Goal: Information Seeking & Learning: Learn about a topic

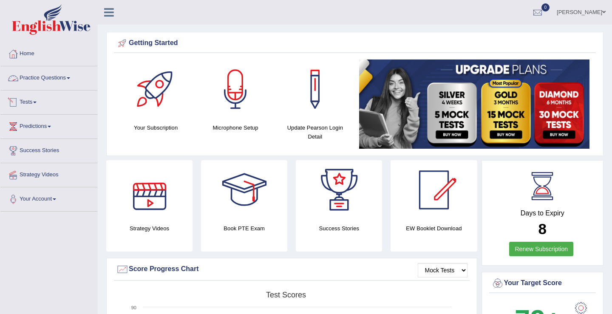
click at [75, 76] on link "Practice Questions" at bounding box center [48, 76] width 97 height 21
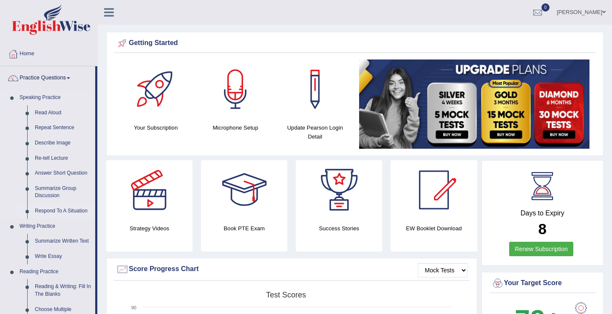
click at [40, 211] on link "Respond To A Situation" at bounding box center [63, 211] width 64 height 15
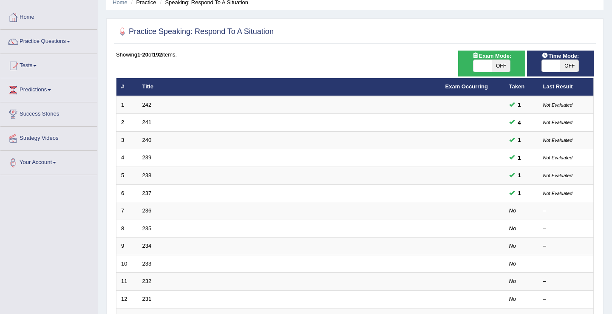
scroll to position [45, 0]
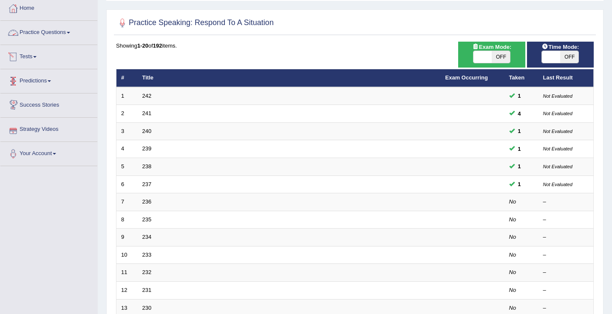
click at [70, 36] on link "Practice Questions" at bounding box center [48, 31] width 97 height 21
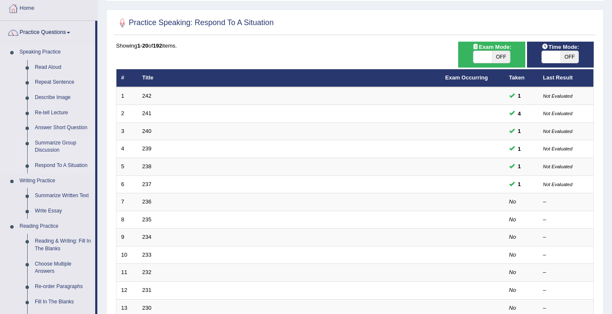
click at [46, 148] on link "Summarize Group Discussion" at bounding box center [63, 147] width 64 height 23
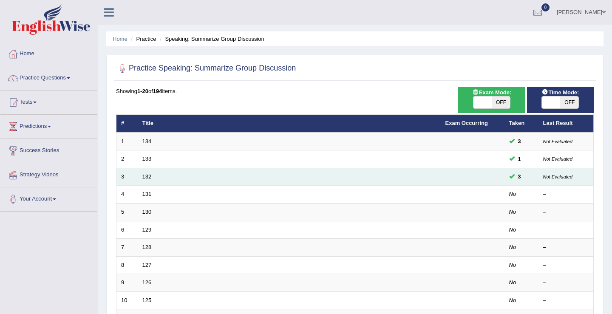
click at [152, 175] on td "132" at bounding box center [289, 177] width 303 height 18
click at [148, 176] on link "132" at bounding box center [146, 176] width 9 height 6
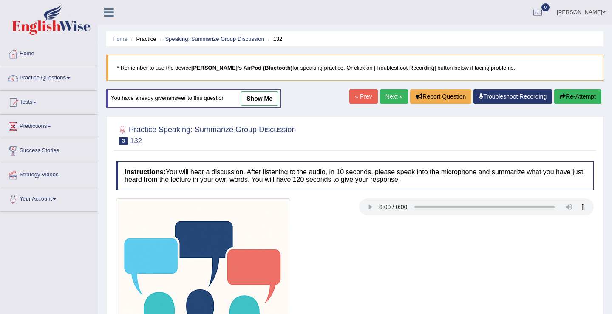
click at [266, 101] on link "show me" at bounding box center [259, 98] width 37 height 14
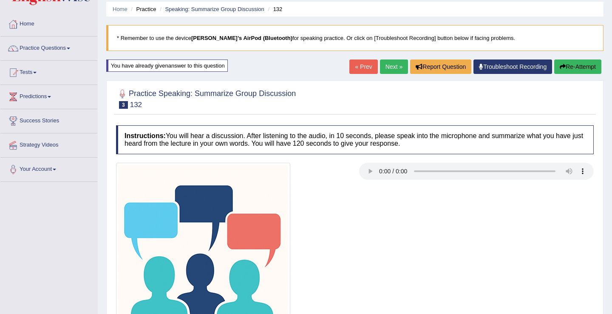
scroll to position [14, 0]
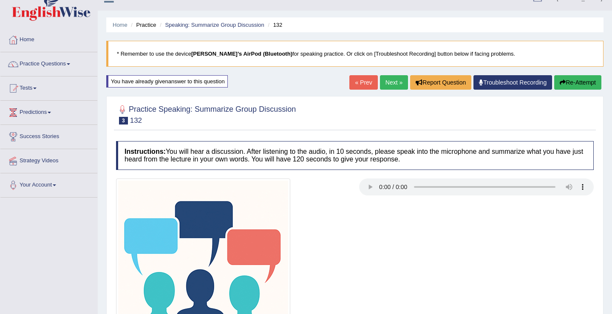
click at [393, 80] on link "Next »" at bounding box center [394, 82] width 28 height 14
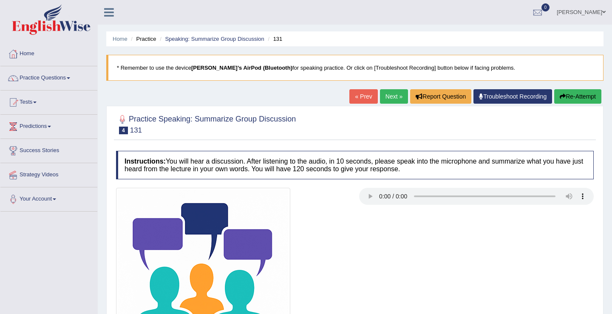
scroll to position [111, 0]
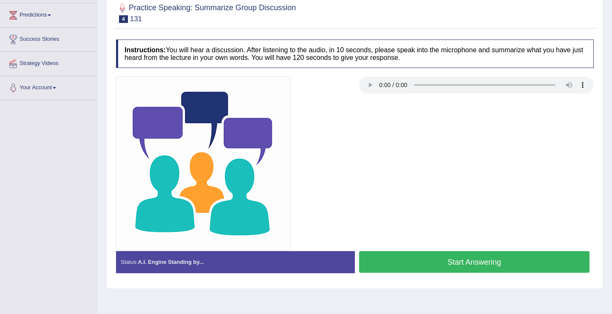
click at [448, 267] on button "Start Answering" at bounding box center [474, 262] width 230 height 22
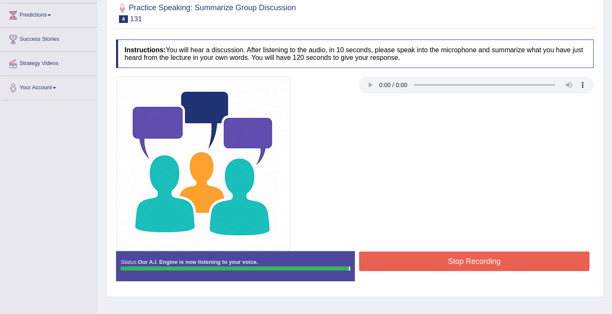
click at [442, 265] on button "Stop Recording" at bounding box center [474, 262] width 230 height 20
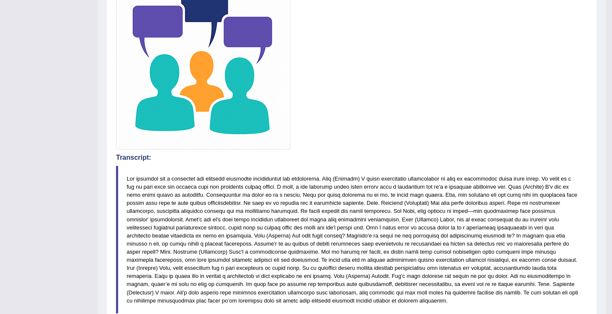
scroll to position [0, 0]
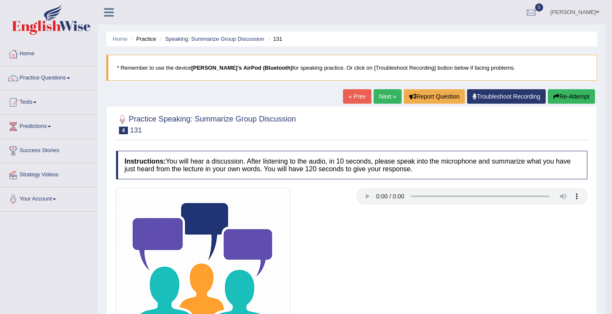
click at [386, 100] on link "Next »" at bounding box center [388, 96] width 28 height 14
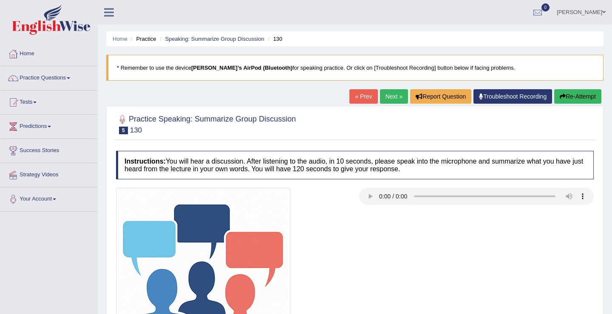
click at [358, 99] on link "« Prev" at bounding box center [363, 96] width 28 height 14
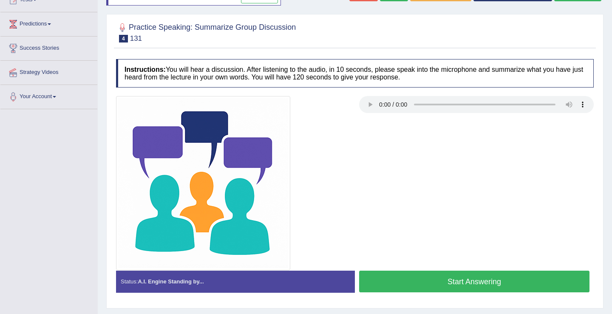
scroll to position [132, 0]
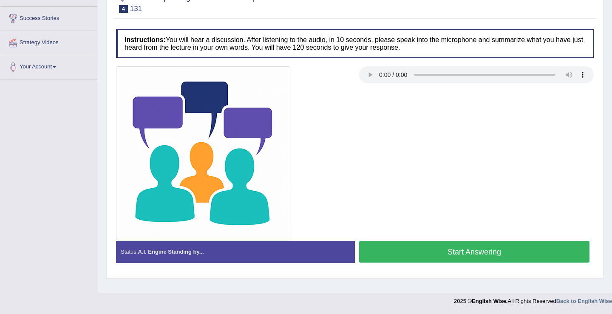
click at [458, 253] on button "Start Answering" at bounding box center [474, 252] width 230 height 22
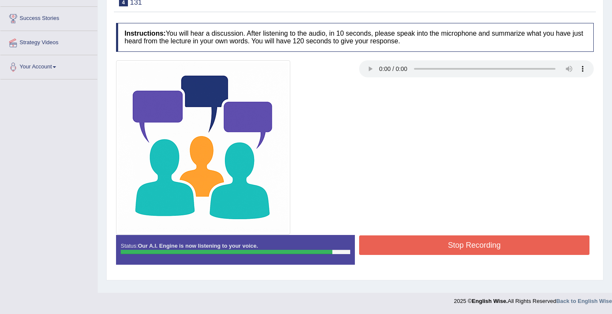
click at [446, 250] on button "Stop Recording" at bounding box center [474, 245] width 230 height 20
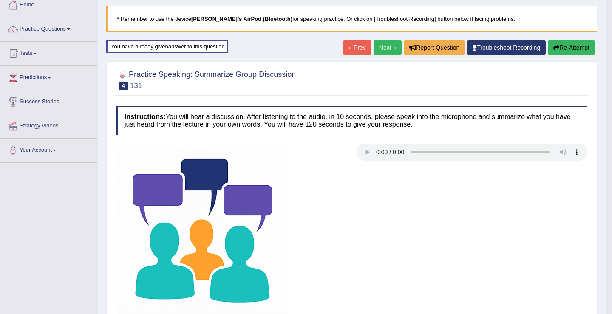
scroll to position [0, 0]
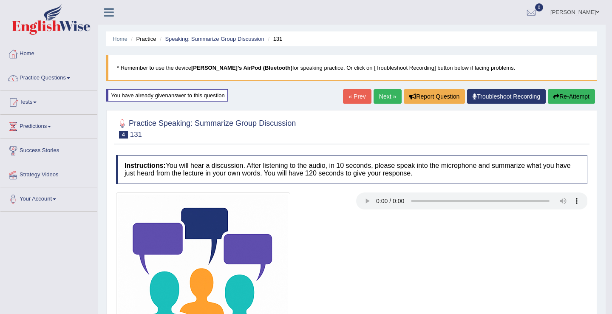
click at [74, 81] on link "Practice Questions" at bounding box center [48, 76] width 97 height 21
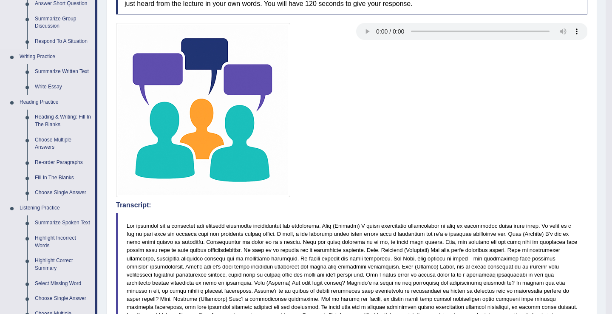
scroll to position [120, 0]
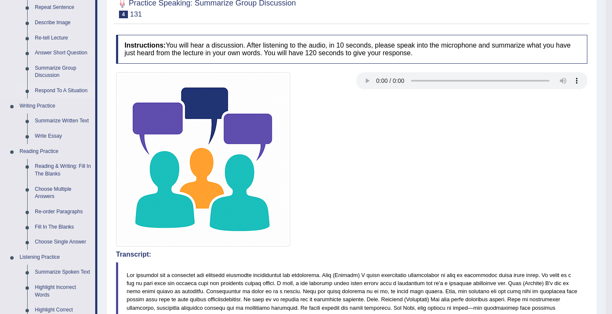
click at [59, 89] on link "Respond To A Situation" at bounding box center [63, 90] width 64 height 15
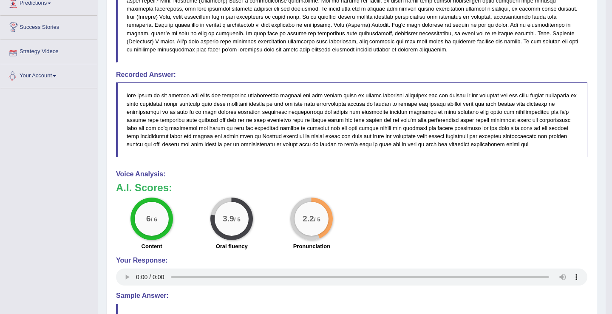
scroll to position [490, 0]
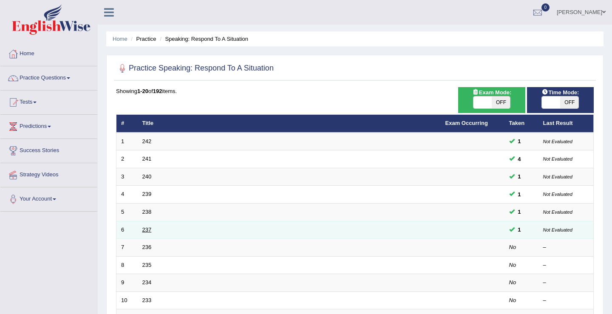
click at [147, 227] on link "237" at bounding box center [146, 230] width 9 height 6
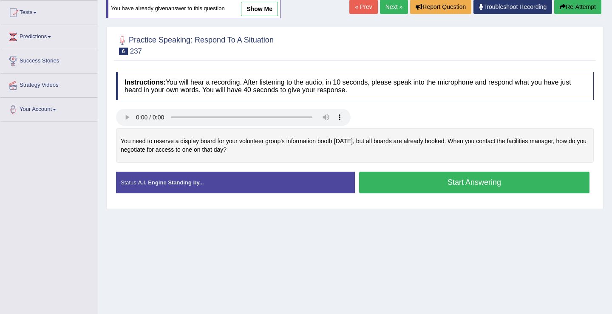
scroll to position [78, 0]
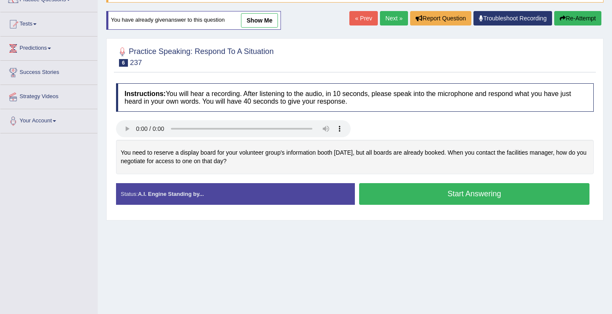
click at [254, 23] on link "show me" at bounding box center [259, 20] width 37 height 14
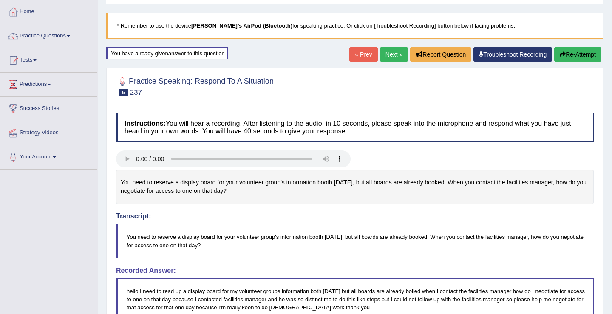
scroll to position [0, 0]
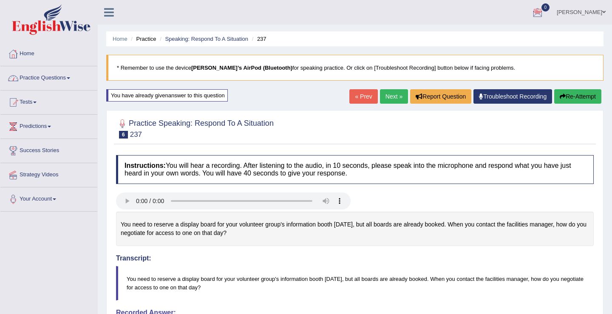
click at [73, 79] on link "Practice Questions" at bounding box center [48, 76] width 97 height 21
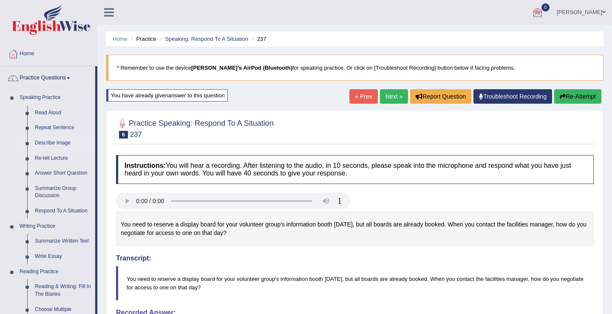
click at [54, 143] on link "Describe Image" at bounding box center [63, 143] width 64 height 15
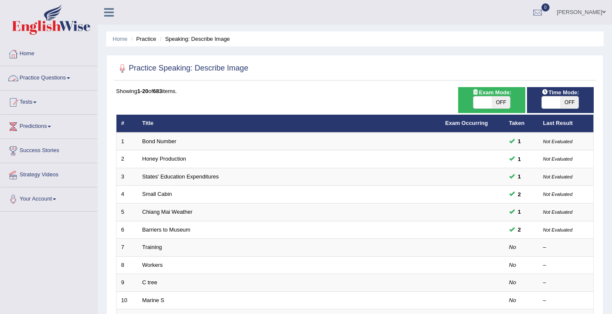
click at [74, 81] on link "Practice Questions" at bounding box center [48, 76] width 97 height 21
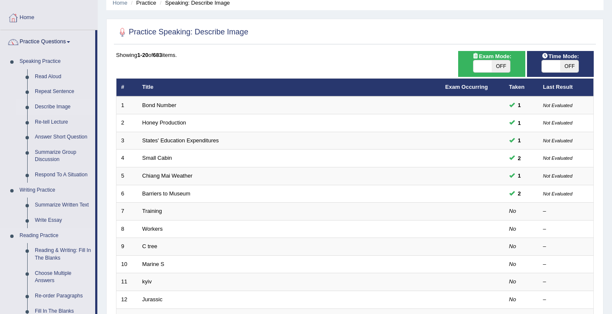
scroll to position [85, 0]
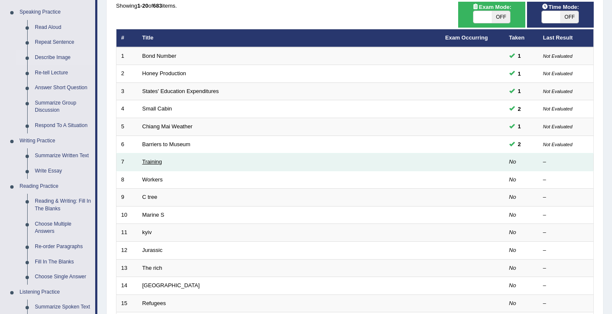
click at [150, 162] on link "Training" at bounding box center [152, 162] width 20 height 6
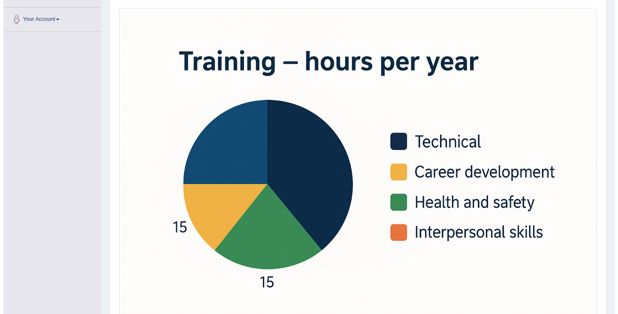
scroll to position [180, 0]
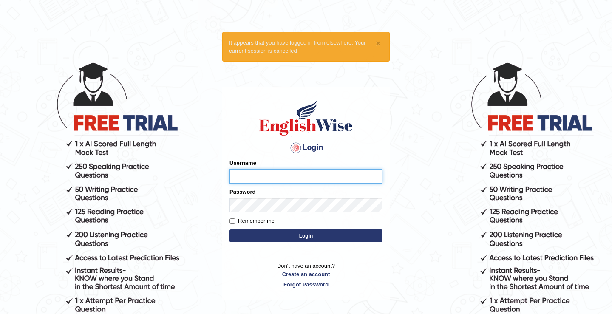
type input "KanchanY"
click at [303, 236] on button "Login" at bounding box center [306, 236] width 153 height 13
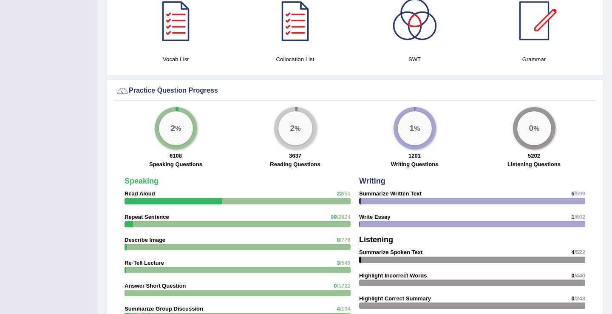
scroll to position [408, 0]
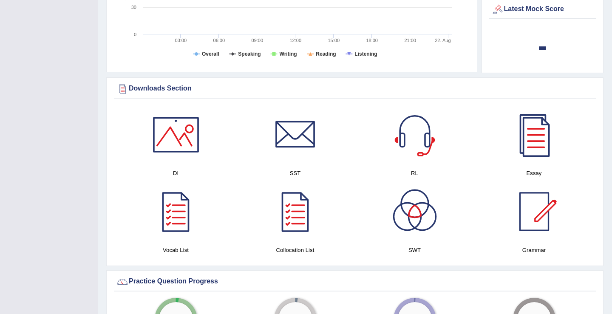
click at [175, 144] on div at bounding box center [176, 135] width 60 height 60
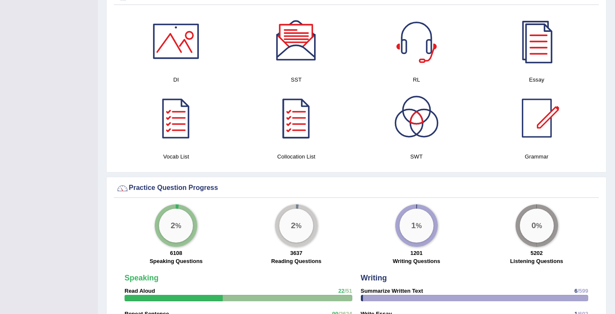
scroll to position [501, 0]
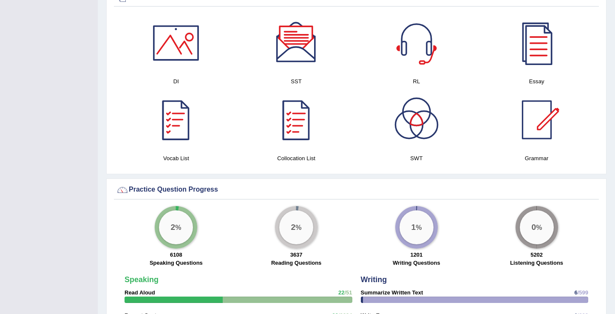
click at [185, 53] on div at bounding box center [176, 43] width 60 height 60
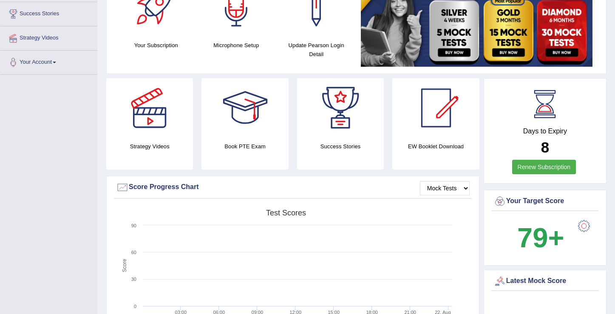
scroll to position [0, 0]
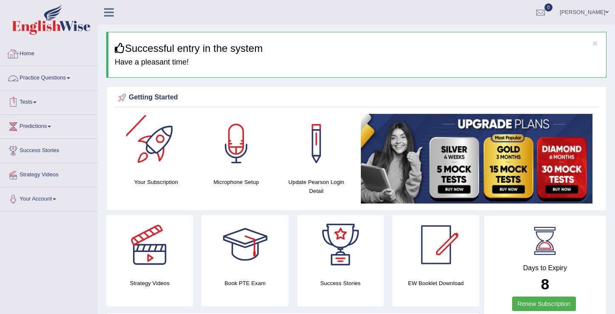
click at [74, 80] on link "Practice Questions" at bounding box center [48, 76] width 97 height 21
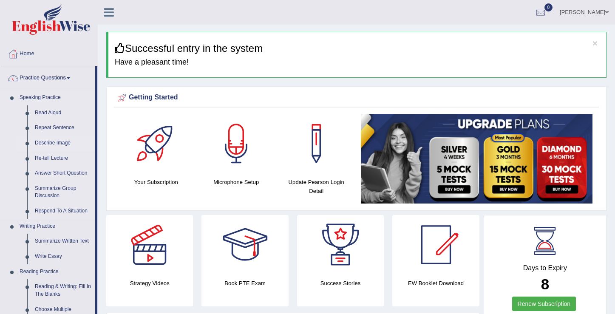
click at [51, 144] on link "Describe Image" at bounding box center [63, 143] width 64 height 15
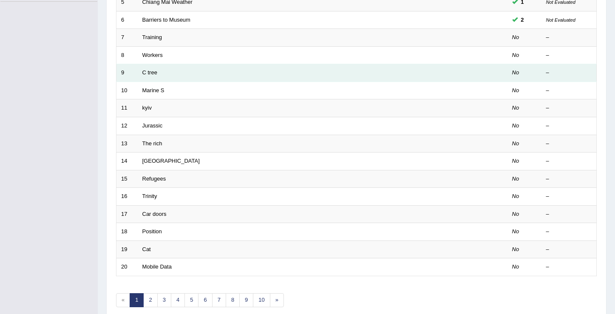
scroll to position [209, 0]
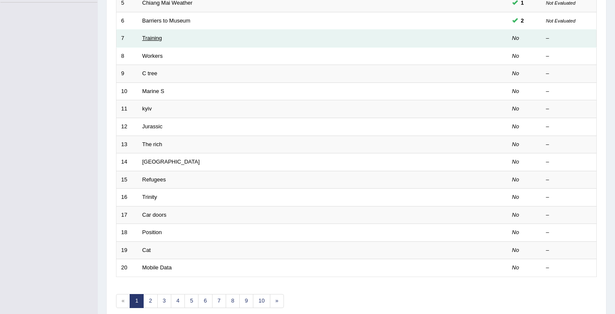
click at [146, 40] on link "Training" at bounding box center [152, 38] width 20 height 6
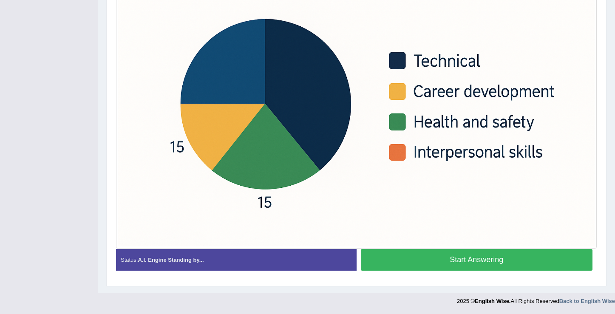
scroll to position [243, 0]
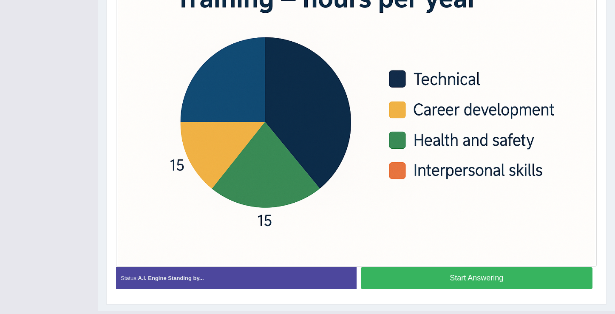
click at [450, 277] on button "Start Answering" at bounding box center [477, 278] width 232 height 22
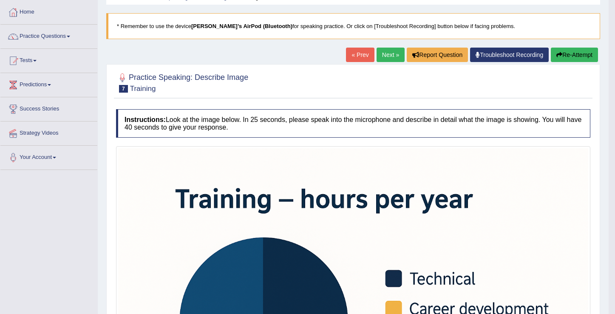
scroll to position [42, 0]
click at [564, 60] on button "Re-Attempt" at bounding box center [574, 55] width 47 height 14
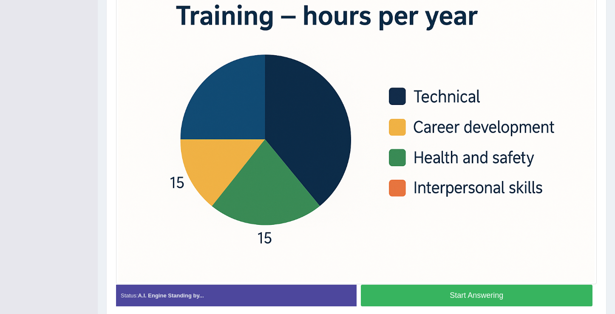
scroll to position [237, 0]
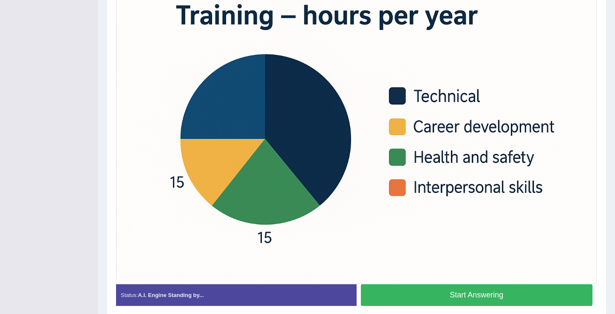
click at [449, 300] on button "Start Answering" at bounding box center [477, 295] width 232 height 22
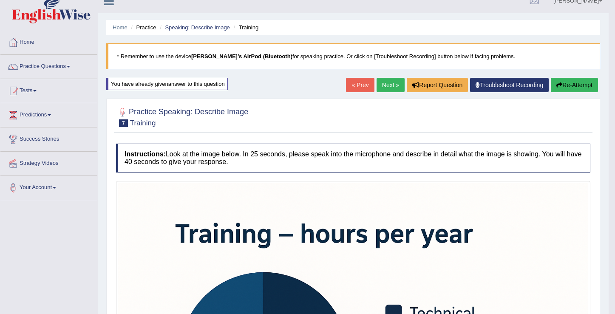
scroll to position [0, 0]
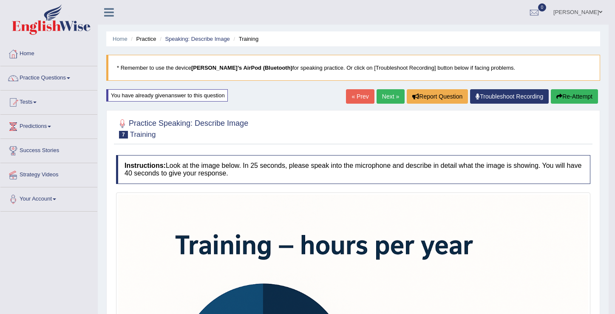
click at [385, 101] on link "Next »" at bounding box center [391, 96] width 28 height 14
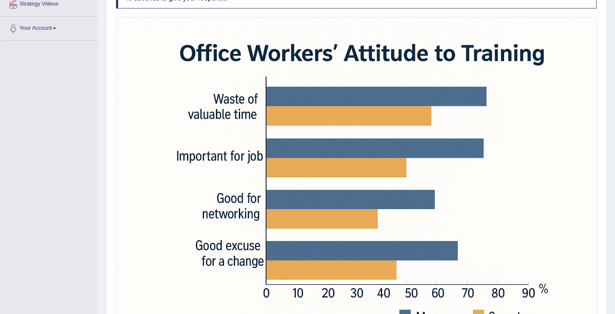
scroll to position [253, 0]
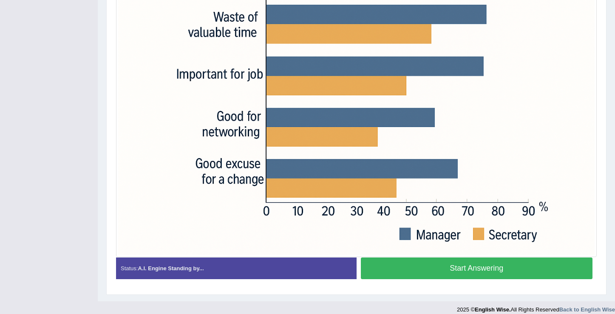
click at [485, 269] on button "Start Answering" at bounding box center [477, 269] width 232 height 22
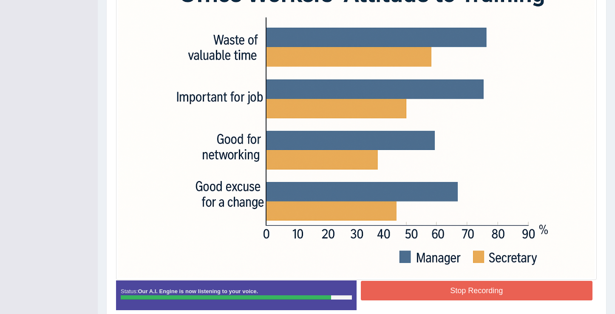
scroll to position [269, 0]
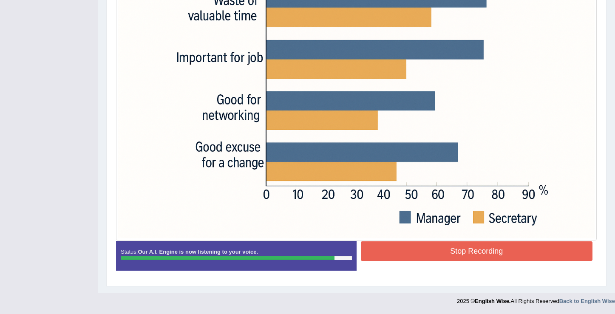
click at [458, 252] on button "Stop Recording" at bounding box center [477, 251] width 232 height 20
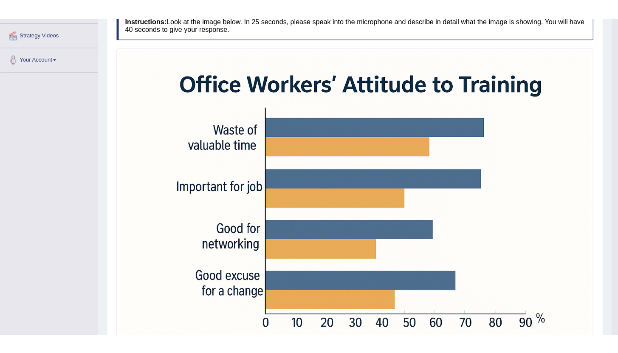
scroll to position [233, 0]
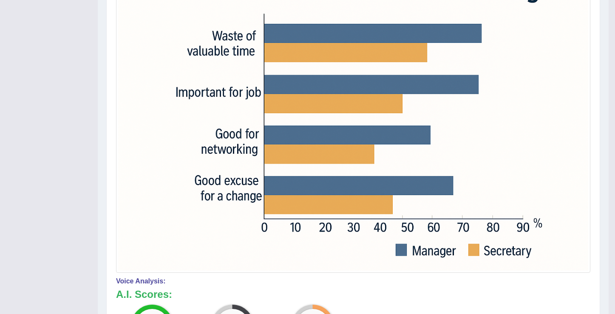
drag, startPoint x: 397, startPoint y: 181, endPoint x: 356, endPoint y: 183, distance: 41.3
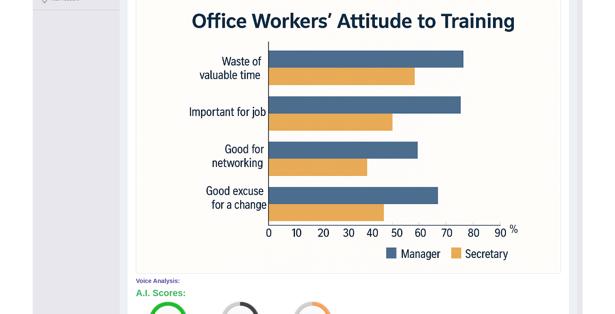
scroll to position [198, 0]
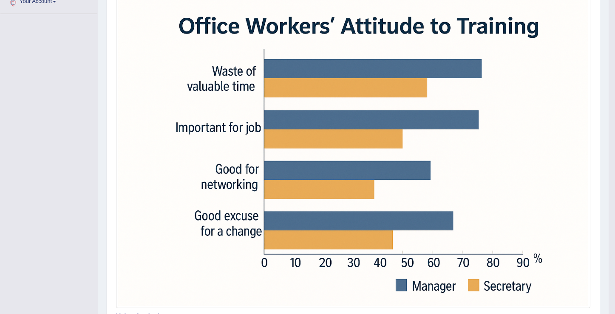
click at [479, 4] on img at bounding box center [353, 148] width 470 height 313
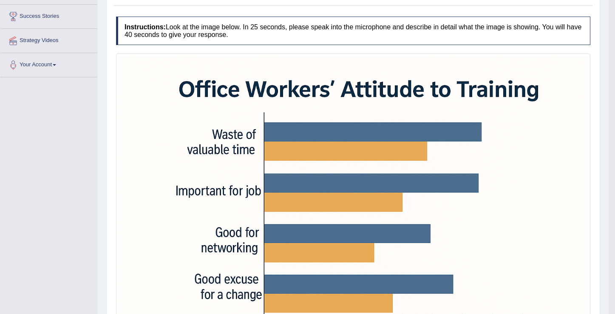
scroll to position [33, 0]
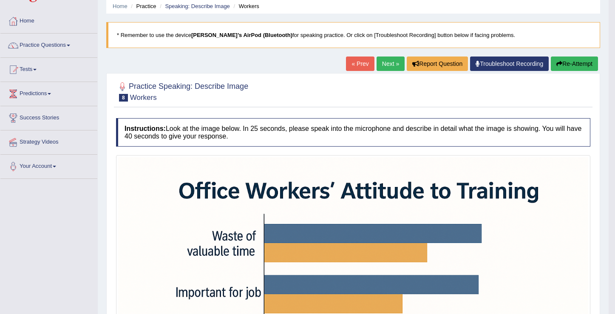
click at [567, 66] on button "Re-Attempt" at bounding box center [574, 64] width 47 height 14
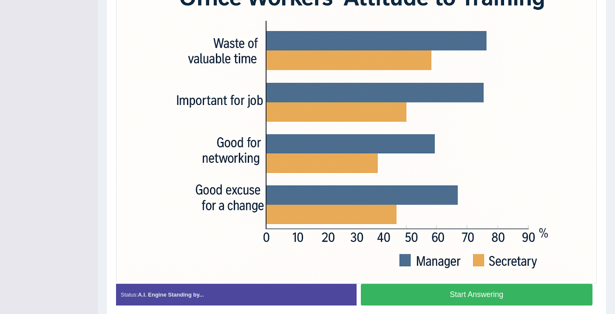
scroll to position [238, 0]
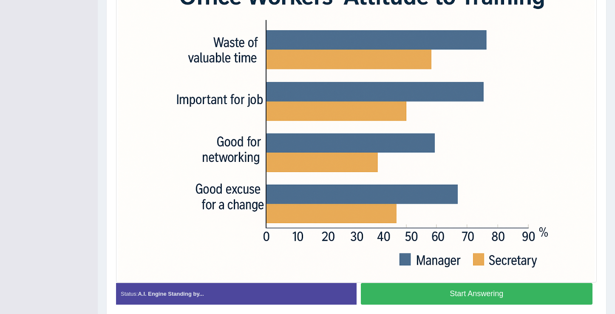
click at [480, 292] on button "Start Answering" at bounding box center [477, 294] width 232 height 22
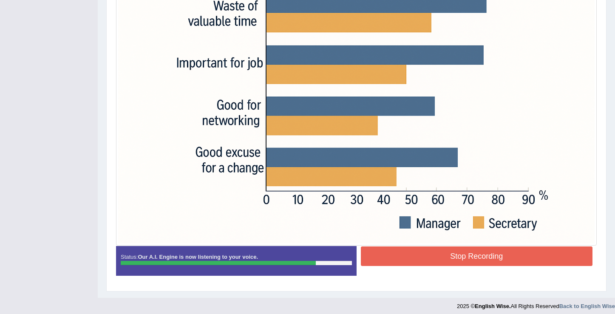
scroll to position [267, 0]
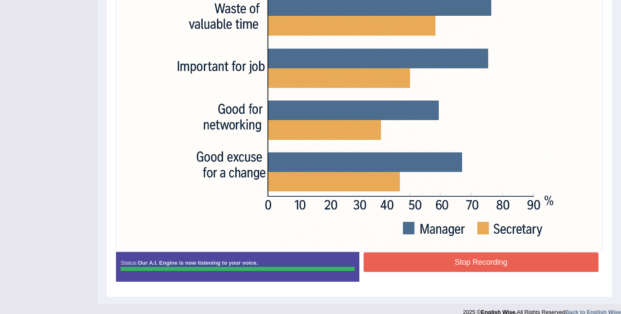
click at [486, 255] on div "Instructions: Look at the image below. In 25 seconds, please speak into the mic…" at bounding box center [359, 88] width 491 height 409
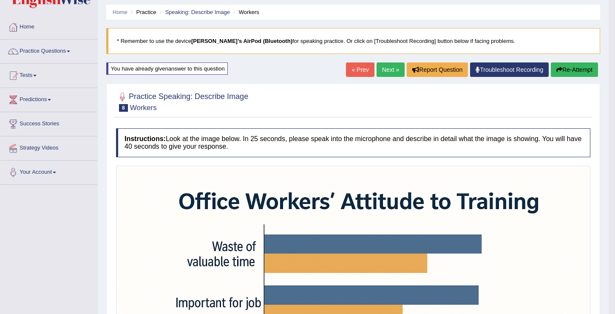
scroll to position [0, 0]
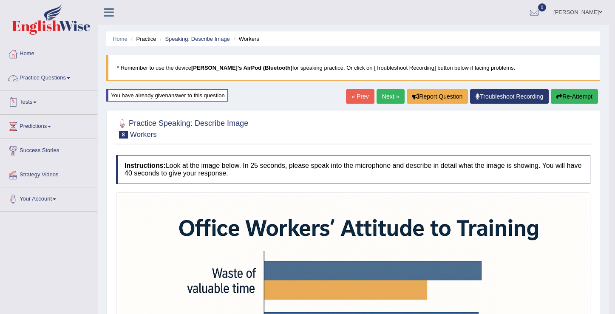
click at [72, 80] on link "Practice Questions" at bounding box center [48, 76] width 97 height 21
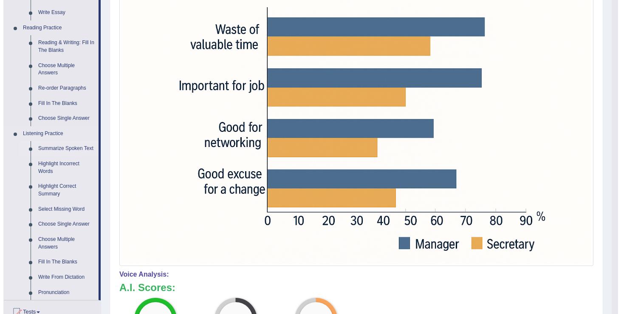
scroll to position [244, 0]
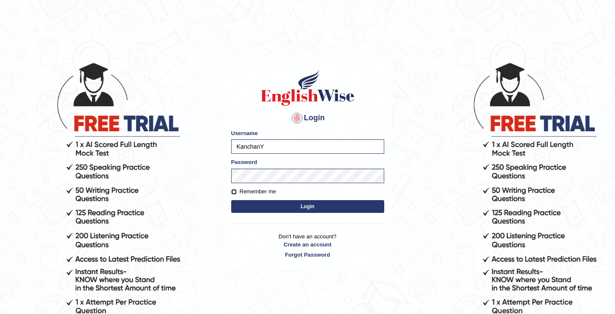
drag, startPoint x: 235, startPoint y: 189, endPoint x: 244, endPoint y: 191, distance: 8.9
click at [235, 190] on input "Remember me" at bounding box center [234, 192] width 6 height 6
checkbox input "true"
click at [301, 210] on button "Login" at bounding box center [307, 206] width 153 height 13
click at [308, 210] on button "Login" at bounding box center [307, 206] width 153 height 13
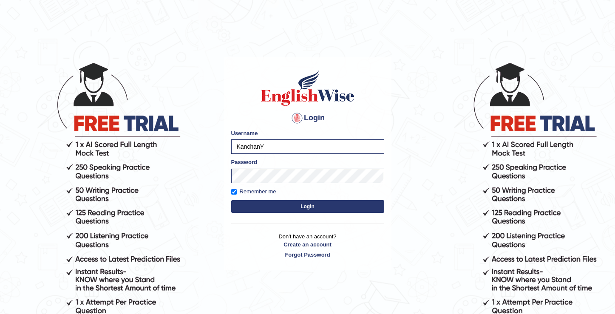
click at [310, 206] on button "Login" at bounding box center [307, 206] width 153 height 13
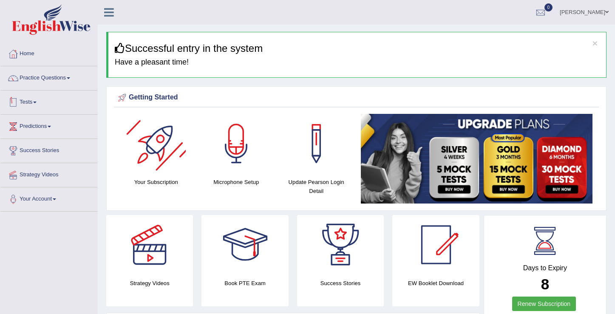
click at [76, 88] on li "Practice Questions Speaking Practice Read Aloud Repeat Sentence Describe Image …" at bounding box center [48, 78] width 97 height 24
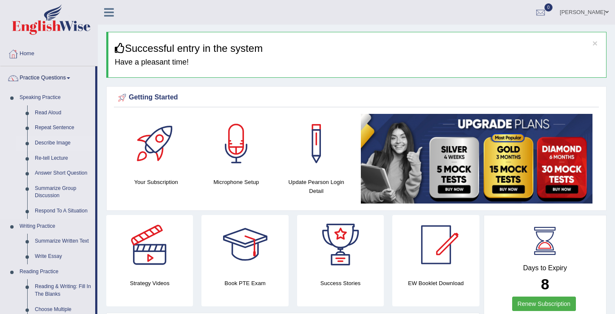
click at [52, 146] on link "Describe Image" at bounding box center [63, 143] width 64 height 15
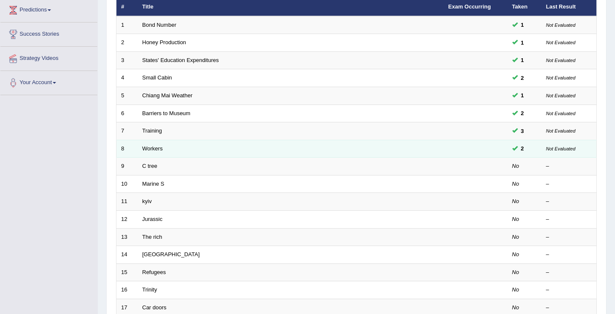
scroll to position [216, 0]
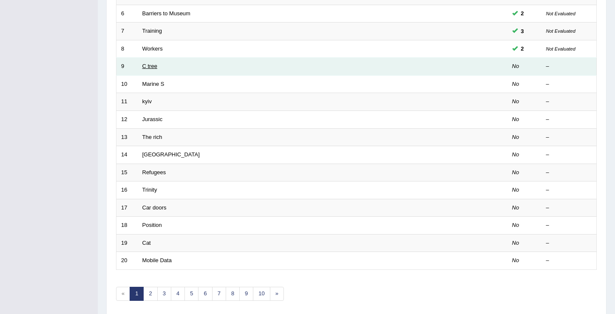
click at [156, 68] on link "C tree" at bounding box center [149, 66] width 15 height 6
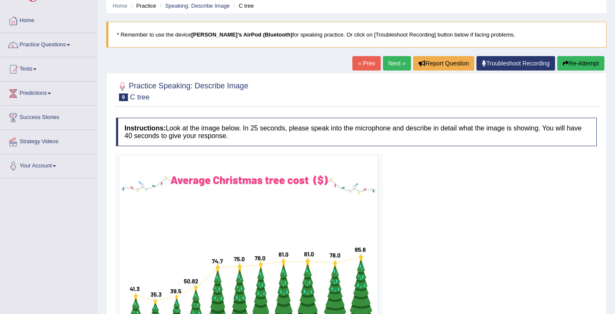
scroll to position [135, 0]
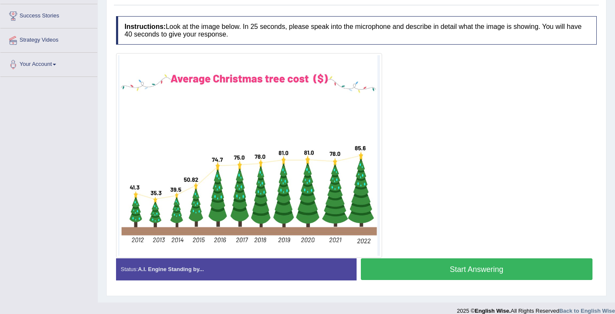
click at [461, 270] on button "Start Answering" at bounding box center [477, 269] width 232 height 22
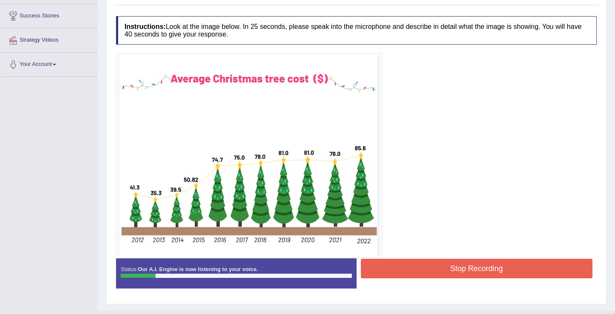
click at [467, 270] on button "Stop Recording" at bounding box center [477, 269] width 232 height 20
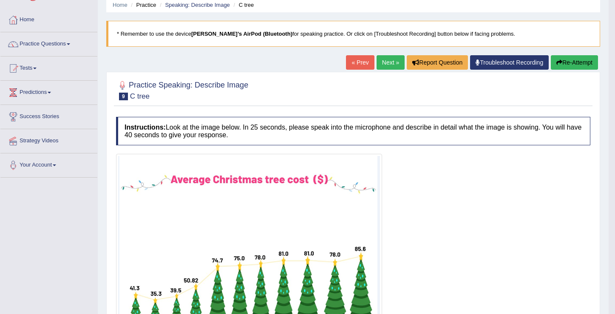
scroll to position [54, 0]
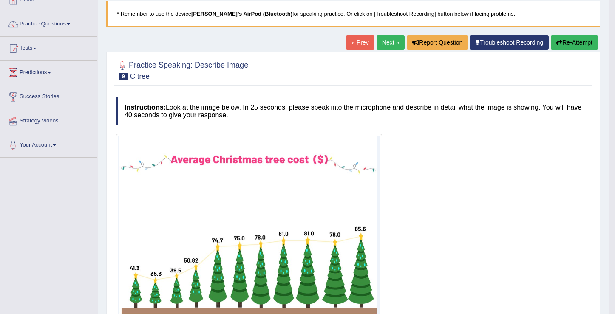
click at [570, 45] on button "Re-Attempt" at bounding box center [574, 42] width 47 height 14
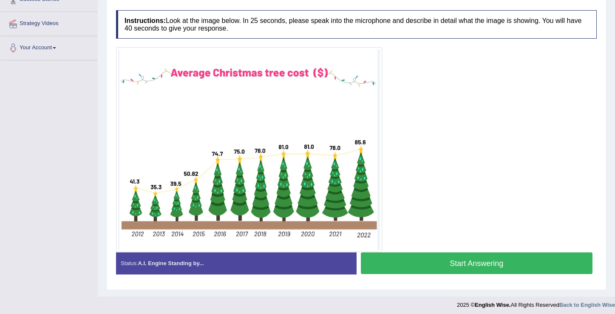
scroll to position [155, 0]
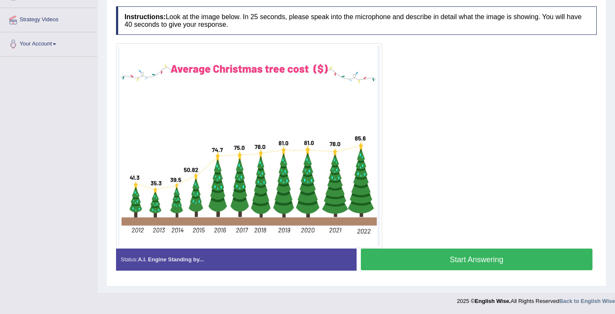
click at [470, 255] on button "Start Answering" at bounding box center [477, 260] width 232 height 22
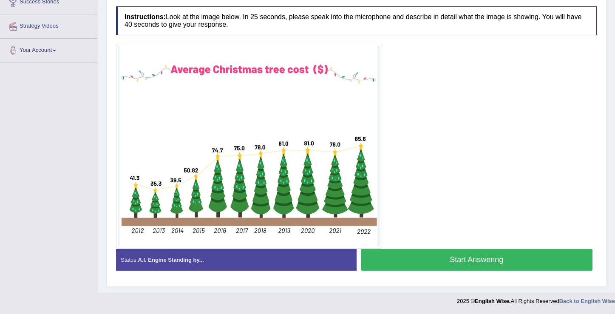
scroll to position [149, 0]
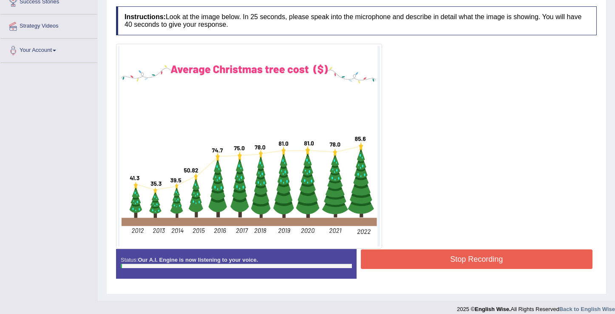
click at [468, 260] on button "Stop Recording" at bounding box center [477, 259] width 232 height 20
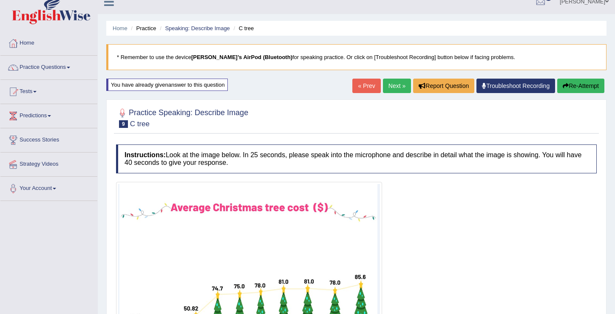
scroll to position [0, 0]
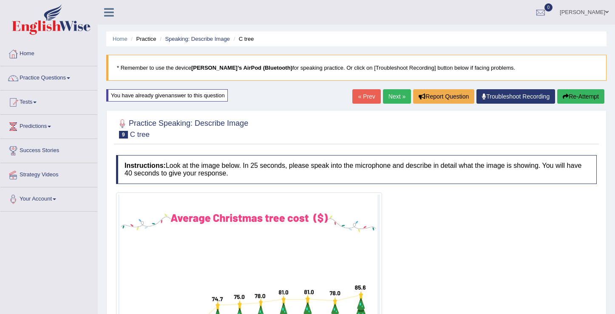
click at [565, 100] on button "Re-Attempt" at bounding box center [580, 96] width 47 height 14
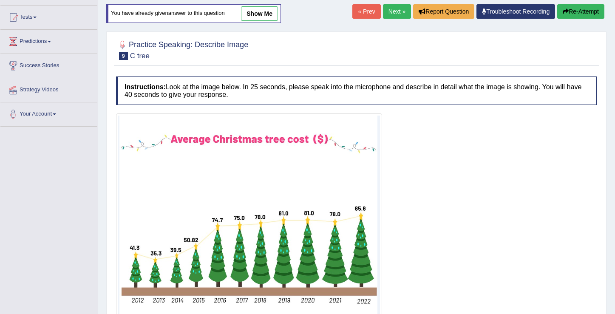
scroll to position [155, 0]
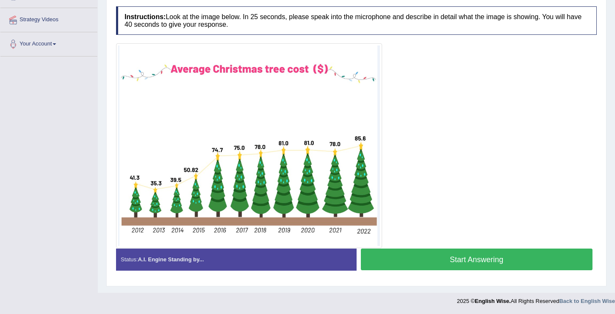
click at [459, 261] on button "Start Answering" at bounding box center [477, 260] width 232 height 22
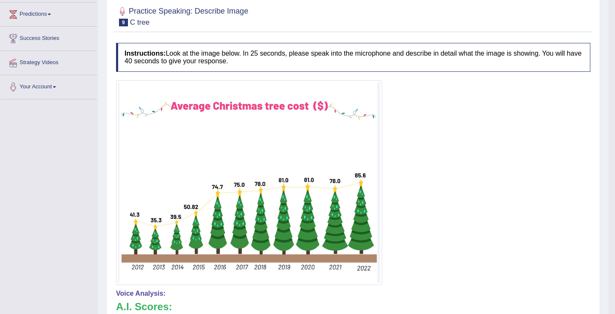
scroll to position [0, 0]
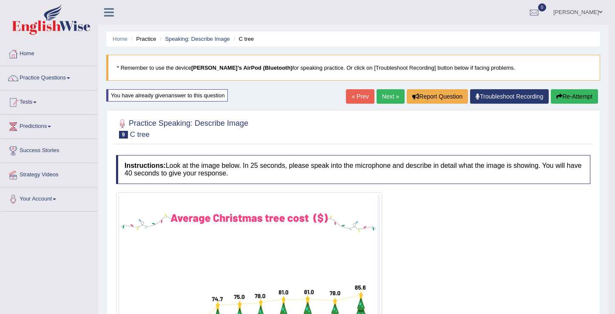
click at [569, 97] on button "Re-Attempt" at bounding box center [574, 96] width 47 height 14
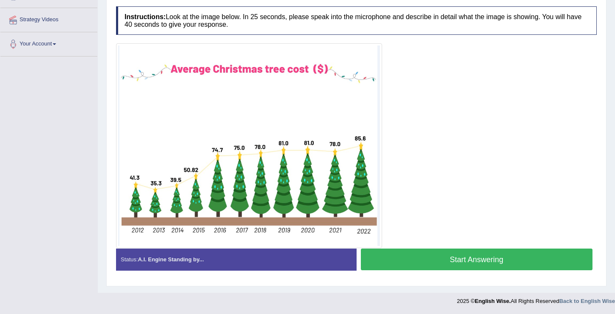
click at [461, 260] on button "Start Answering" at bounding box center [477, 260] width 232 height 22
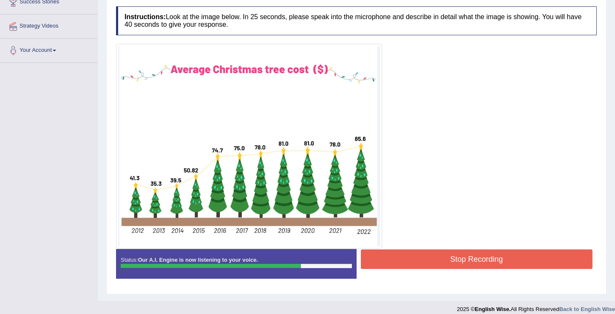
click at [487, 264] on button "Stop Recording" at bounding box center [477, 259] width 232 height 20
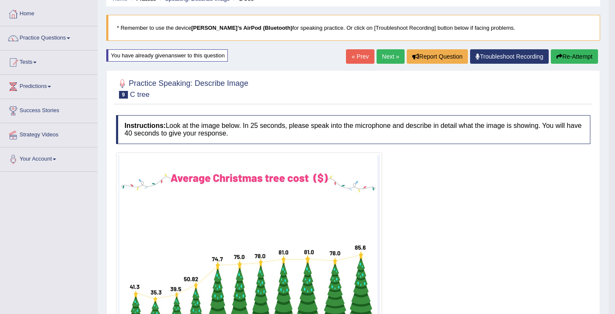
scroll to position [92, 0]
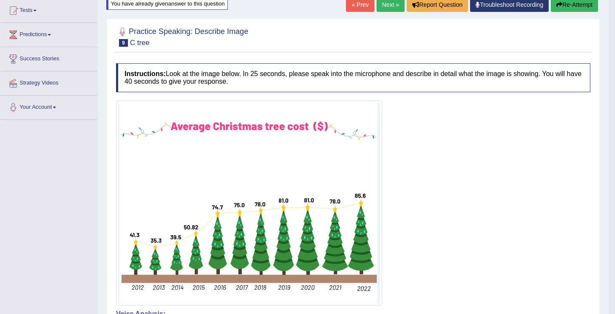
click at [566, 5] on button "Re-Attempt" at bounding box center [574, 4] width 47 height 14
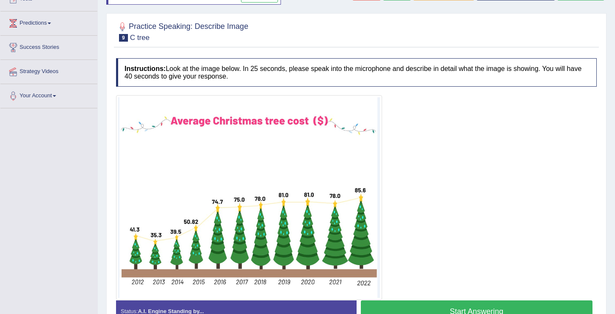
scroll to position [155, 0]
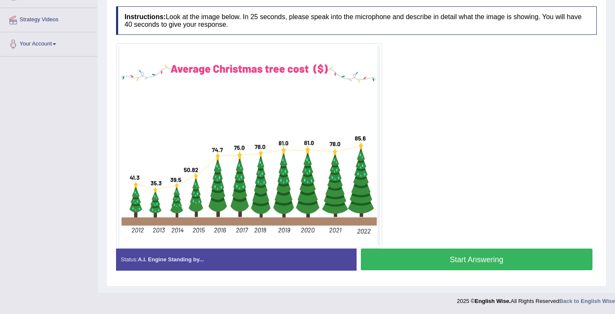
click at [479, 259] on button "Start Answering" at bounding box center [477, 260] width 232 height 22
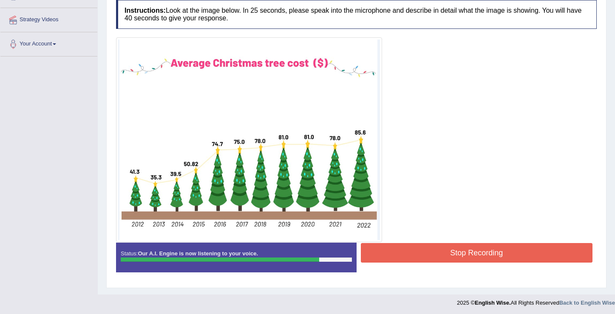
click at [452, 250] on button "Stop Recording" at bounding box center [477, 253] width 232 height 20
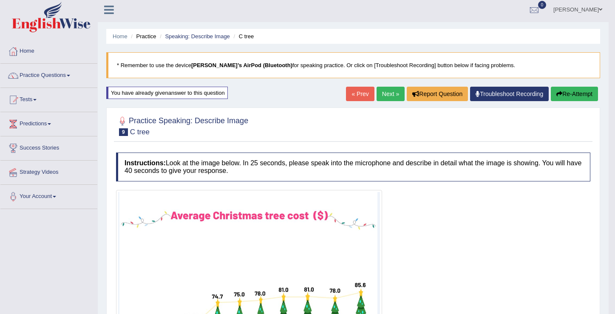
scroll to position [0, 0]
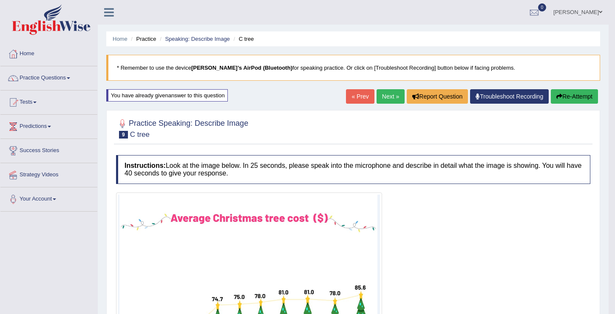
click at [572, 96] on button "Re-Attempt" at bounding box center [574, 96] width 47 height 14
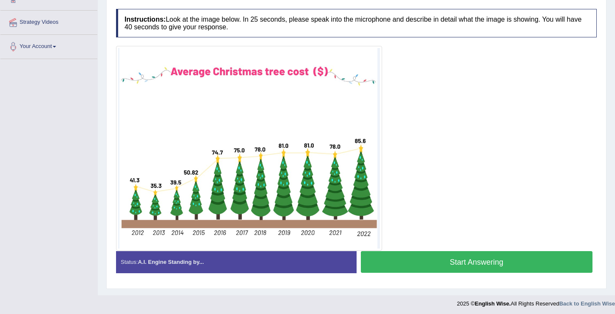
scroll to position [155, 0]
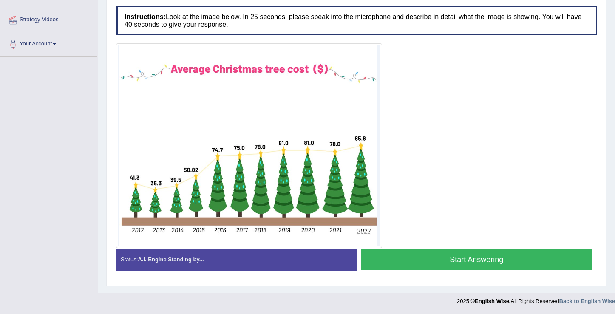
click at [448, 260] on button "Start Answering" at bounding box center [477, 260] width 232 height 22
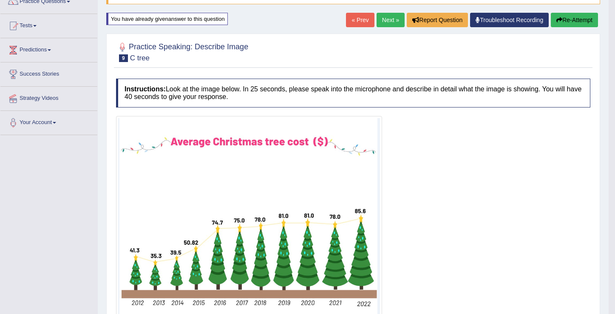
scroll to position [0, 0]
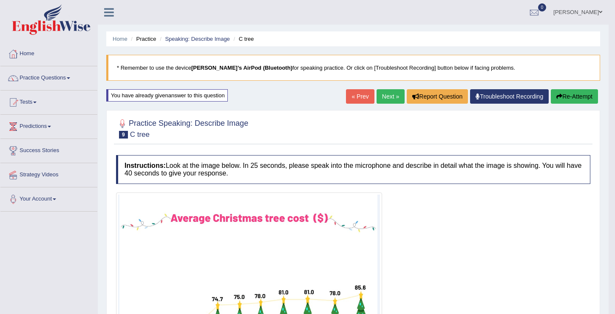
click at [564, 95] on button "Re-Attempt" at bounding box center [574, 96] width 47 height 14
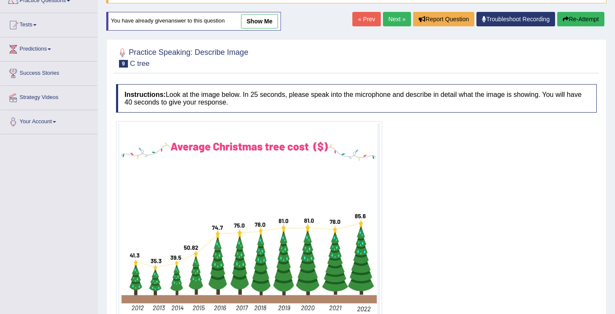
scroll to position [155, 0]
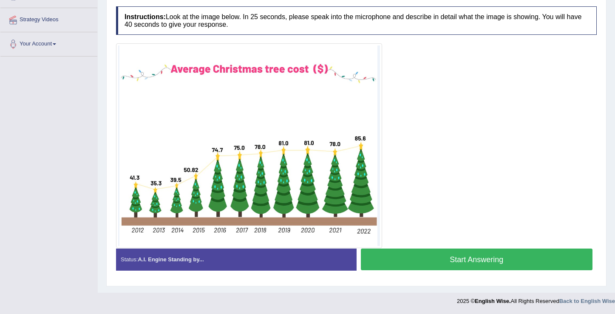
click at [469, 256] on button "Start Answering" at bounding box center [477, 260] width 232 height 22
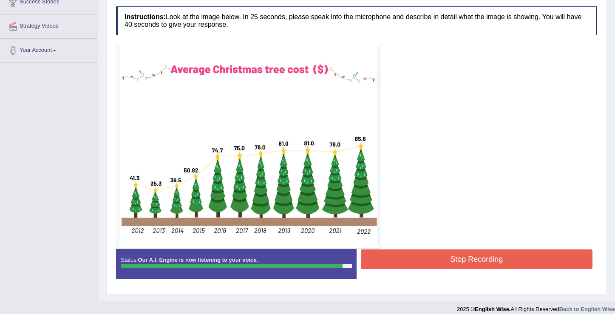
click at [466, 255] on button "Stop Recording" at bounding box center [477, 259] width 232 height 20
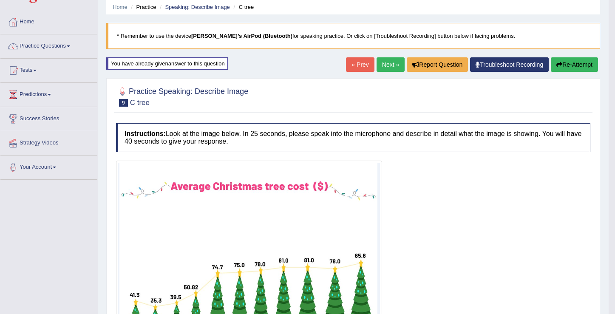
scroll to position [0, 0]
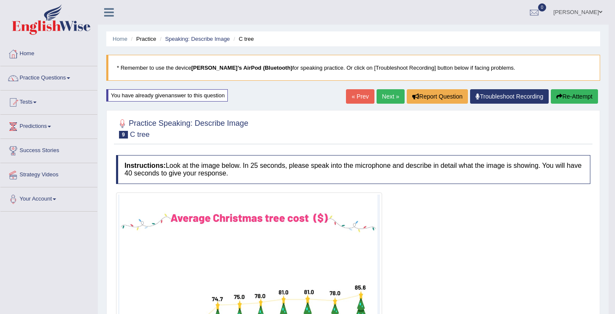
click at [385, 101] on link "Next »" at bounding box center [391, 96] width 28 height 14
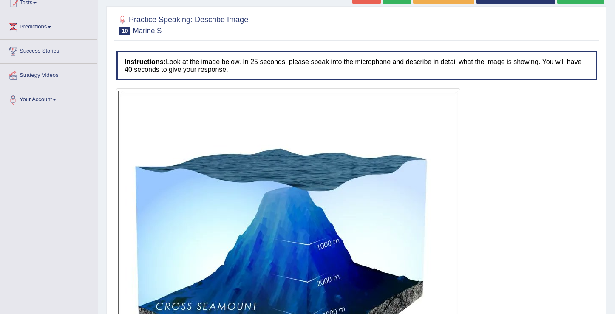
scroll to position [284, 0]
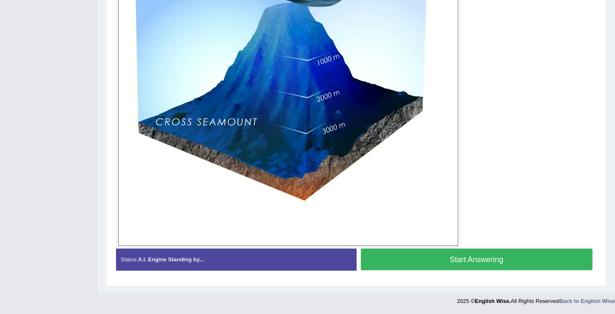
click at [456, 267] on button "Start Answering" at bounding box center [477, 260] width 232 height 22
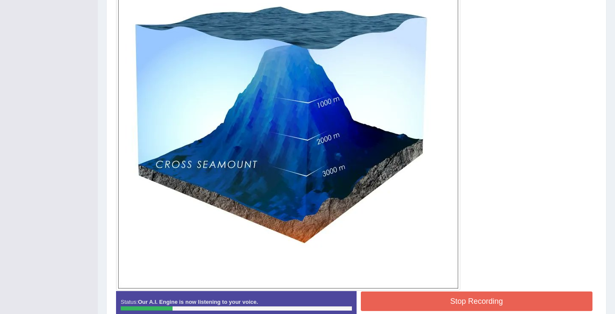
scroll to position [242, 0]
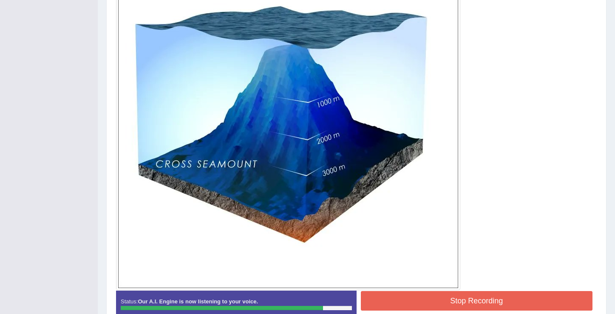
click at [437, 301] on button "Stop Recording" at bounding box center [477, 301] width 232 height 20
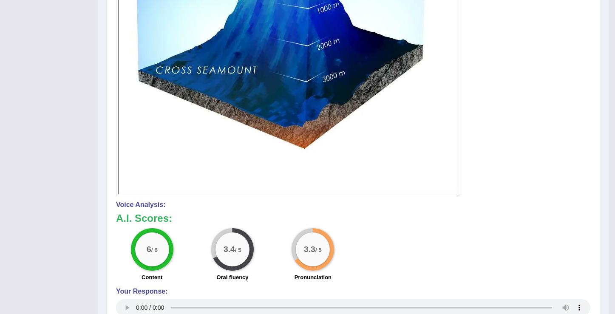
scroll to position [80, 0]
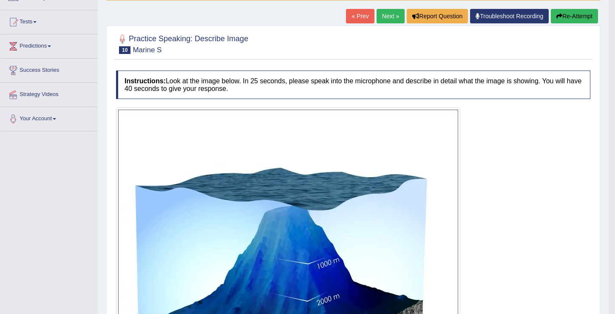
click at [563, 17] on button "Re-Attempt" at bounding box center [574, 16] width 47 height 14
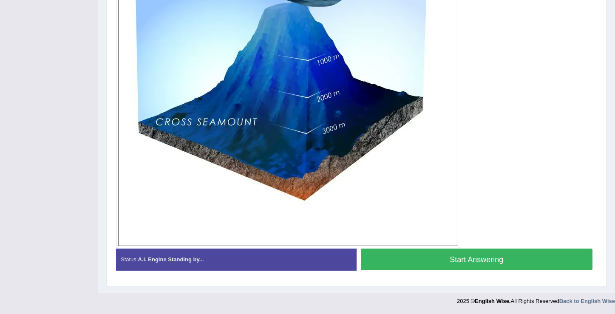
click at [442, 264] on button "Start Answering" at bounding box center [477, 260] width 232 height 22
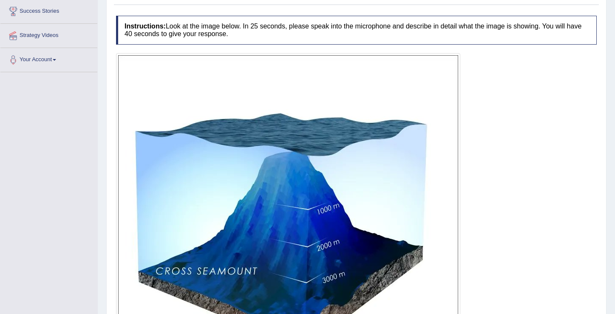
scroll to position [296, 0]
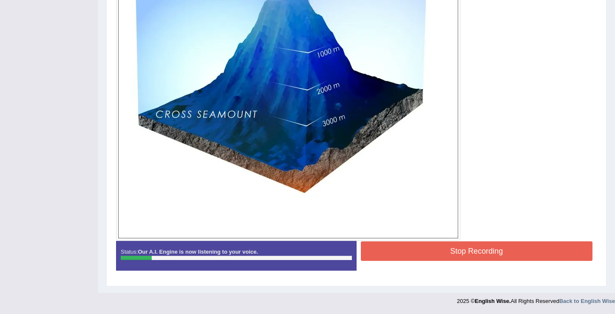
click at [471, 251] on button "Stop Recording" at bounding box center [477, 251] width 232 height 20
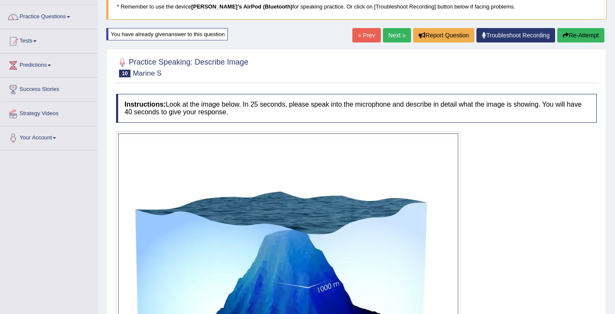
scroll to position [0, 0]
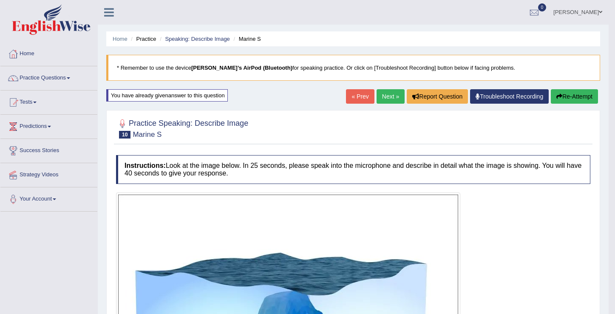
click at [566, 100] on button "Re-Attempt" at bounding box center [574, 96] width 47 height 14
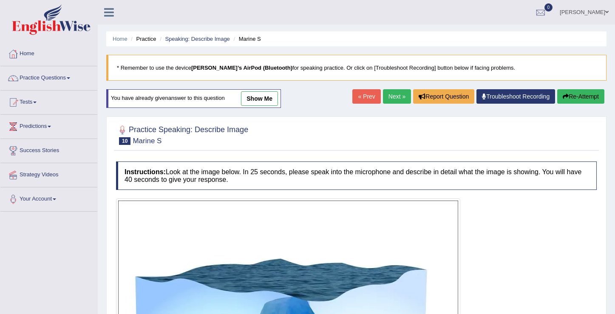
scroll to position [295, 0]
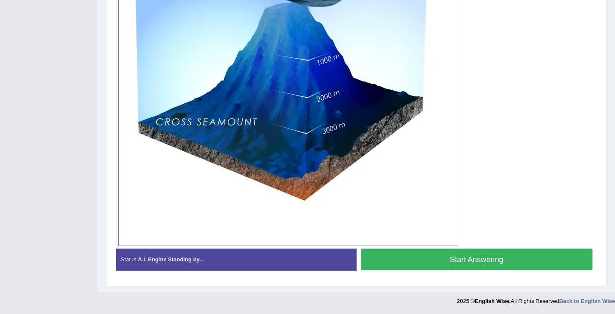
click at [448, 259] on button "Start Answering" at bounding box center [477, 260] width 232 height 22
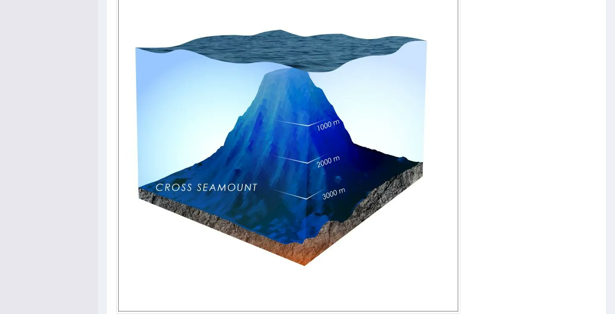
scroll to position [275, 0]
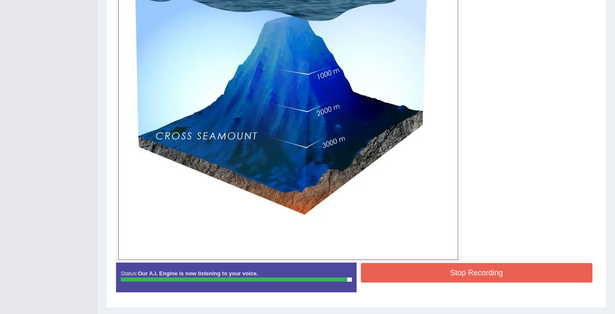
click at [473, 272] on button "Stop Recording" at bounding box center [477, 273] width 232 height 20
